Goal: Task Accomplishment & Management: Manage account settings

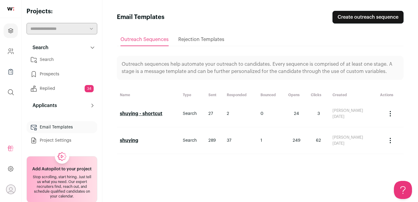
click at [55, 60] on link "Search" at bounding box center [61, 60] width 71 height 12
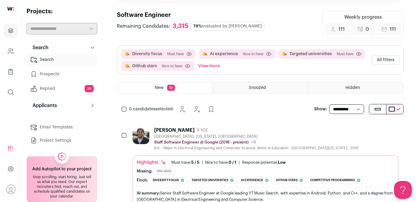
scroll to position [51, 0]
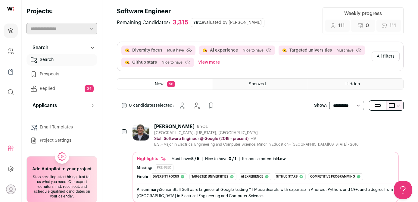
click at [218, 51] on button "Ai experience" at bounding box center [224, 50] width 28 height 6
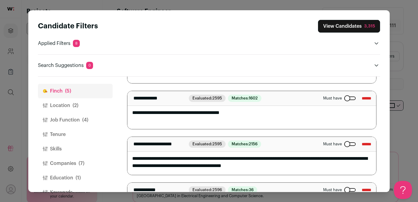
scroll to position [60, 0]
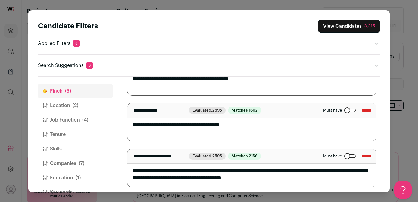
click at [344, 108] on div "Close modal via background" at bounding box center [349, 110] width 11 height 4
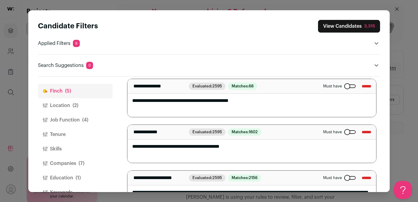
scroll to position [35, 0]
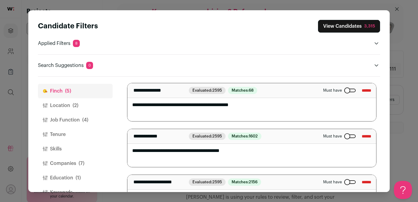
click at [344, 90] on div "Close modal via background" at bounding box center [349, 90] width 11 height 4
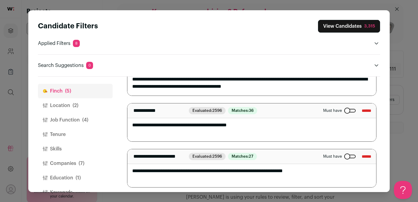
scroll to position [151, 0]
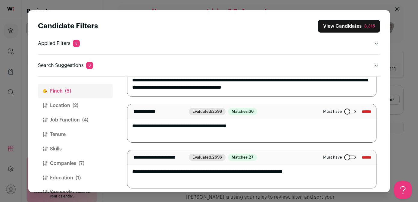
click at [334, 26] on button "View Candidates 3,315" at bounding box center [349, 26] width 62 height 13
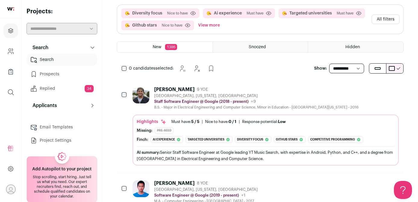
scroll to position [91, 0]
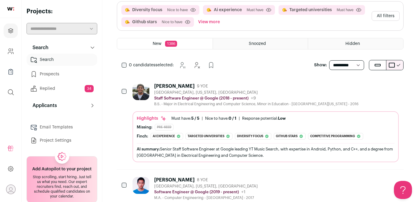
click at [173, 87] on div "[PERSON_NAME]" at bounding box center [174, 86] width 40 height 6
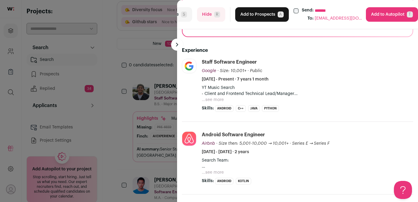
scroll to position [125, 0]
click at [210, 16] on button "Hide R" at bounding box center [211, 14] width 28 height 14
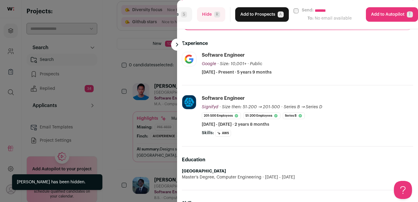
scroll to position [66, 0]
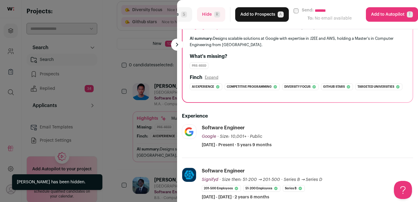
click at [213, 15] on button "Hide R" at bounding box center [211, 14] width 28 height 14
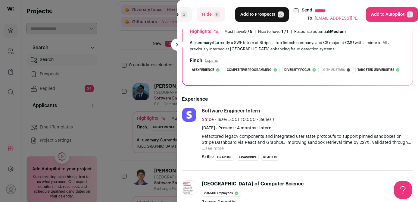
scroll to position [54, 0]
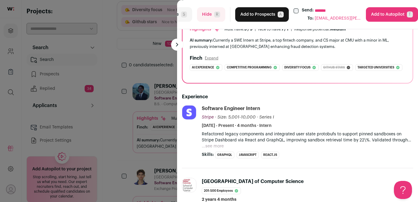
click at [213, 17] on button "Hide R" at bounding box center [211, 14] width 28 height 14
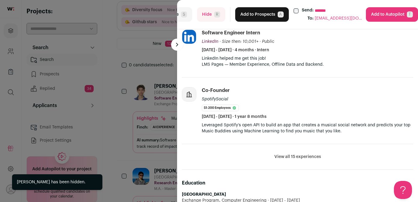
scroll to position [298, 0]
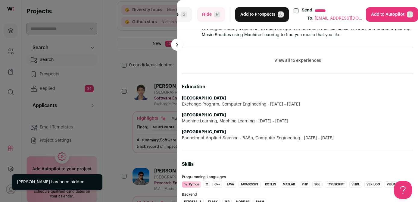
click at [218, 16] on span "R" at bounding box center [217, 14] width 6 height 6
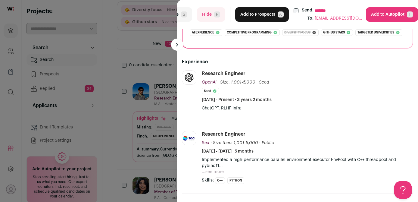
scroll to position [7, 0]
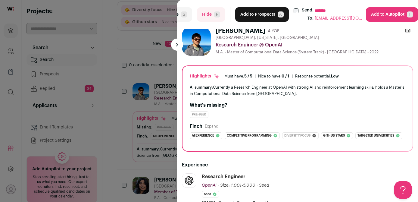
click at [264, 16] on button "Add to Prospects A" at bounding box center [262, 14] width 54 height 14
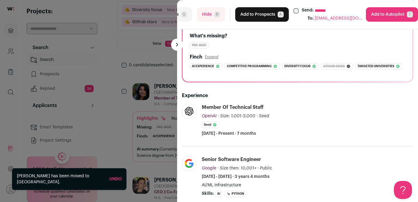
scroll to position [91, 0]
click at [263, 19] on button "Add to Prospects A" at bounding box center [262, 14] width 54 height 14
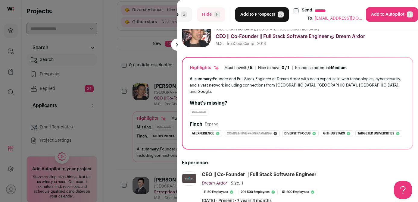
scroll to position [55, 0]
